Goal: Transaction & Acquisition: Book appointment/travel/reservation

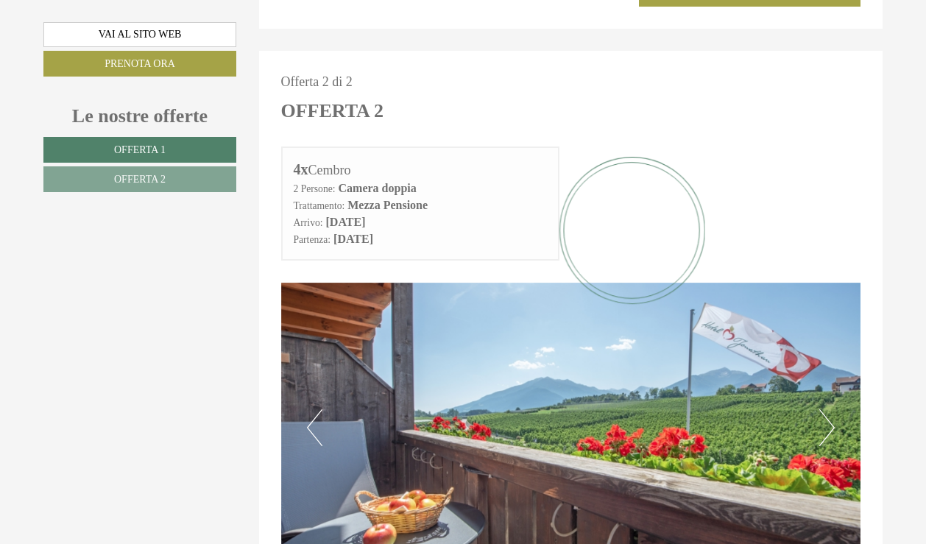
scroll to position [1546, 0]
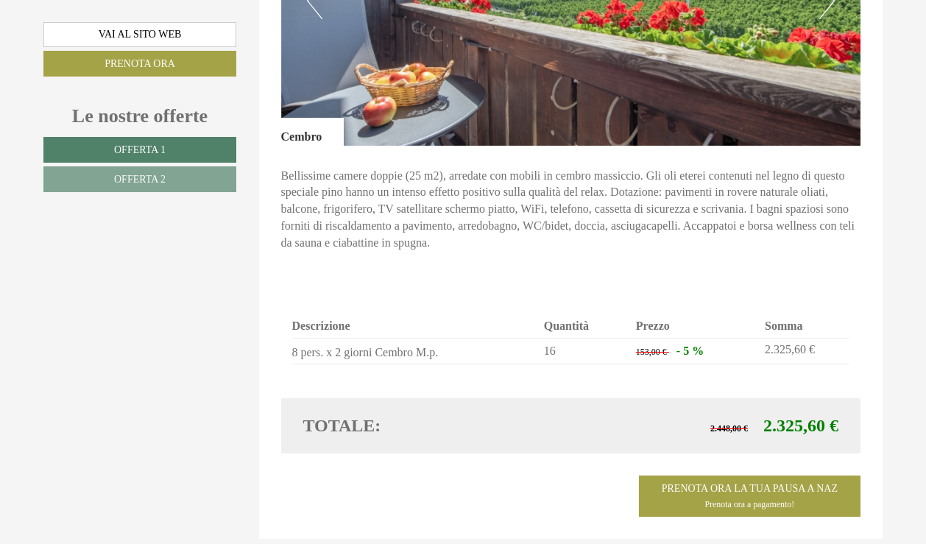
scroll to position [2061, 0]
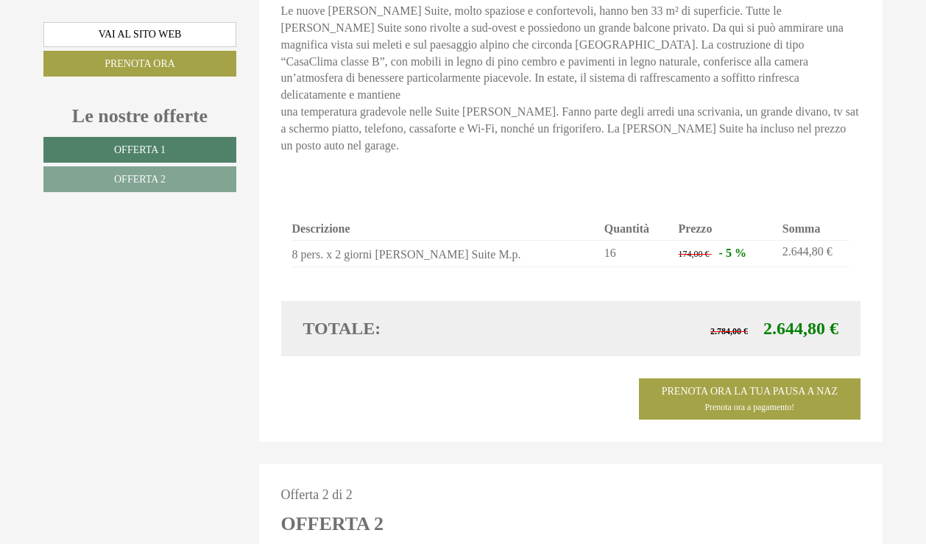
scroll to position [1176, 0]
